Goal: Check status: Check status

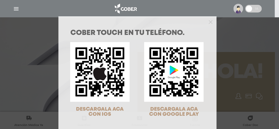
click at [239, 10] on div "COBER TOUCH en tu teléfono. DESCARGALA ACA CON IOS DESCARGALA ACA CON GOOGLE PL…" at bounding box center [139, 64] width 279 height 129
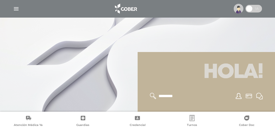
click at [238, 8] on img at bounding box center [238, 9] width 10 height 10
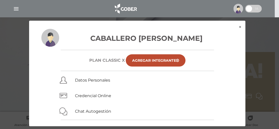
drag, startPoint x: 82, startPoint y: 16, endPoint x: 14, endPoint y: 12, distance: 68.2
click at [72, 15] on nav at bounding box center [137, 8] width 275 height 17
click at [14, 11] on img "button" at bounding box center [16, 9] width 6 height 6
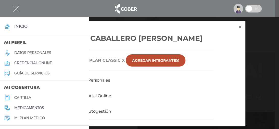
click at [278, 58] on div at bounding box center [139, 81] width 279 height 129
click at [240, 27] on button "×" at bounding box center [239, 27] width 11 height 13
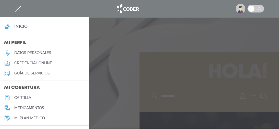
click at [118, 41] on div at bounding box center [139, 64] width 279 height 129
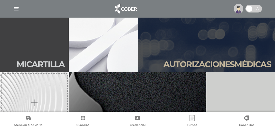
scroll to position [102, 0]
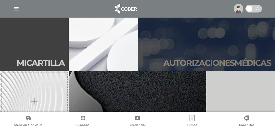
click at [200, 56] on link "Autori zaciones médicas" at bounding box center [205, 40] width 137 height 61
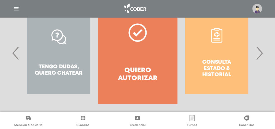
scroll to position [127, 0]
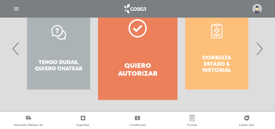
click at [232, 71] on div "Consulta estado & historial" at bounding box center [216, 49] width 79 height 102
click at [213, 37] on div "Consulta estado & historial" at bounding box center [216, 49] width 79 height 102
click at [220, 59] on div "Consulta estado & historial" at bounding box center [216, 49] width 79 height 102
click at [261, 50] on span "›" at bounding box center [259, 49] width 10 height 28
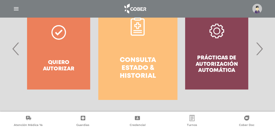
click at [141, 71] on h4 "Consulta estado & historial" at bounding box center [137, 68] width 60 height 24
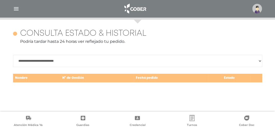
scroll to position [221, 0]
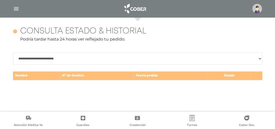
click at [66, 60] on select "**********" at bounding box center [137, 59] width 249 height 12
select select "**********"
click at [13, 53] on select "**********" at bounding box center [137, 59] width 249 height 12
click at [133, 74] on td "N° de Gestión" at bounding box center [96, 75] width 73 height 9
click at [138, 58] on select "**********" at bounding box center [137, 59] width 249 height 12
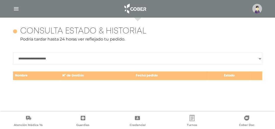
click at [13, 53] on select "**********" at bounding box center [137, 59] width 249 height 12
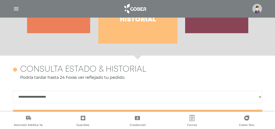
scroll to position [145, 0]
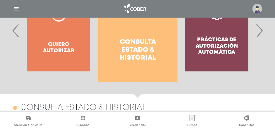
click at [244, 49] on div "Prácticas de autorización automática" at bounding box center [216, 31] width 79 height 102
click at [218, 34] on div "Prácticas de autorización automática" at bounding box center [216, 31] width 79 height 102
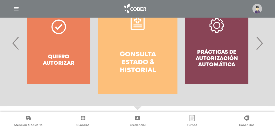
scroll to position [94, 0]
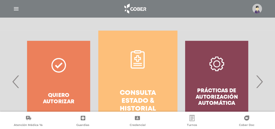
click at [259, 86] on span "›" at bounding box center [259, 82] width 10 height 28
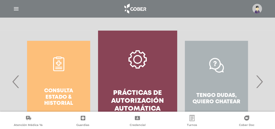
click at [130, 75] on link "Prácticas de autorización automática" at bounding box center [137, 82] width 79 height 102
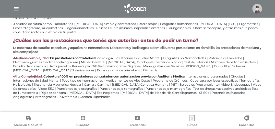
scroll to position [268, 0]
